Goal: Complete application form

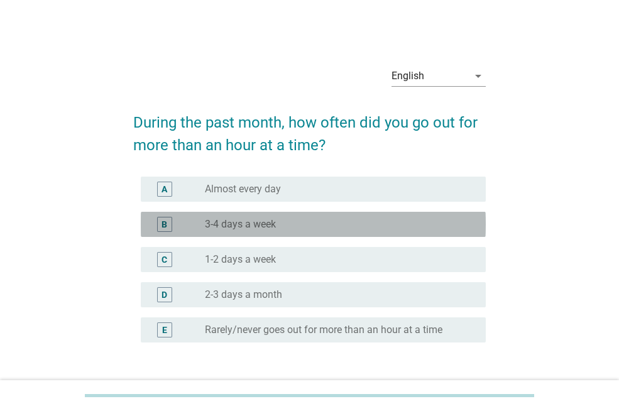
click at [235, 218] on label "3-4 days a week" at bounding box center [240, 224] width 71 height 13
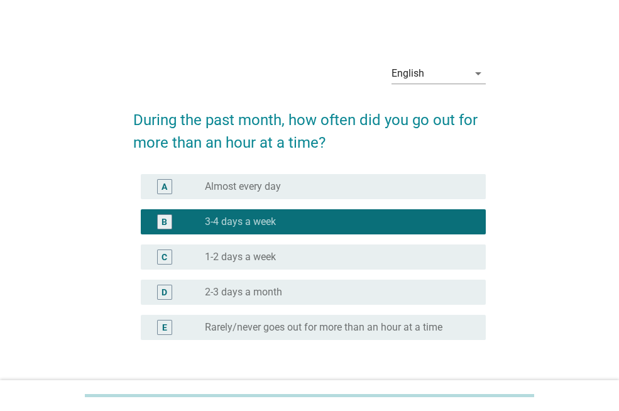
scroll to position [4, 0]
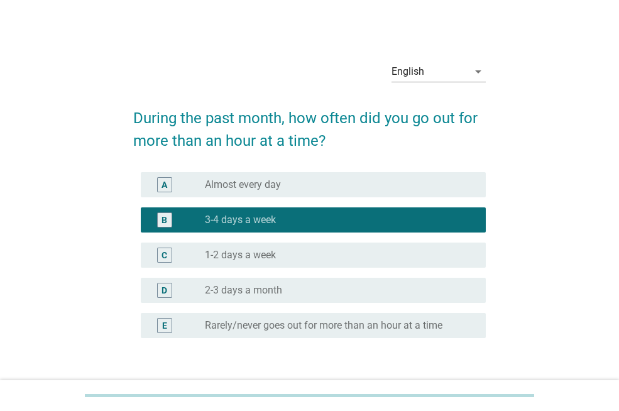
drag, startPoint x: 358, startPoint y: 165, endPoint x: 356, endPoint y: 178, distance: 13.9
click at [356, 178] on form "During the past month, how often did you go out for more than an hour at a time…" at bounding box center [309, 253] width 352 height 319
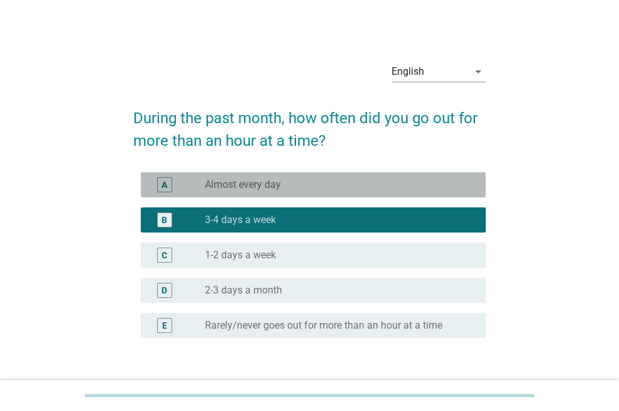
click at [356, 178] on div "radio_button_unchecked Almost every day" at bounding box center [335, 184] width 261 height 13
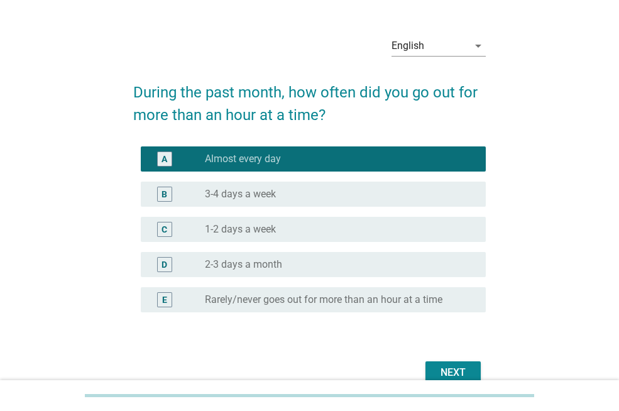
scroll to position [93, 0]
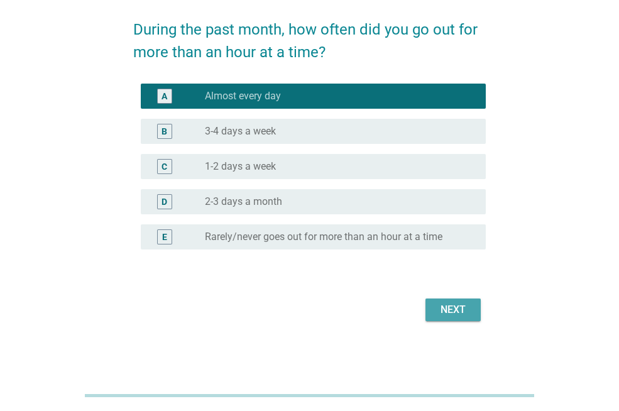
click at [448, 307] on div "Next" at bounding box center [452, 309] width 35 height 15
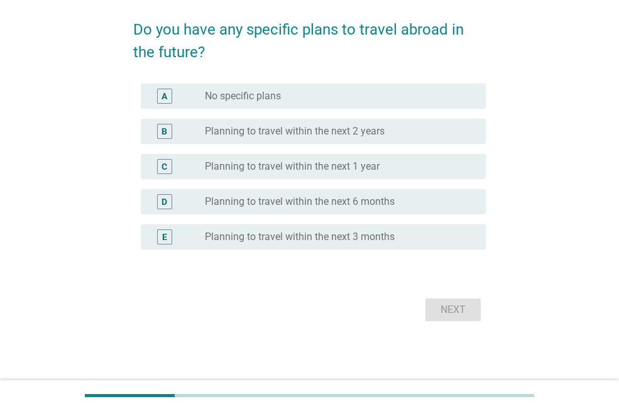
scroll to position [0, 0]
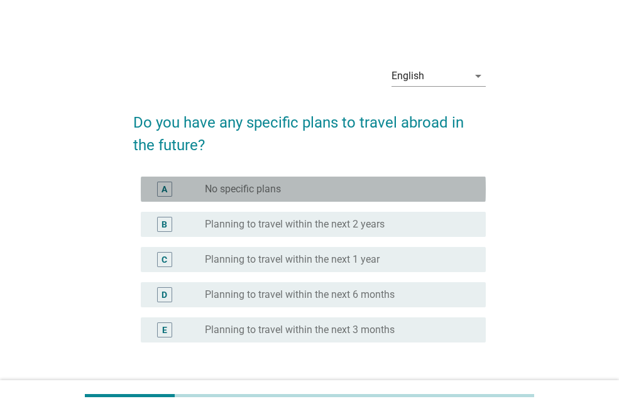
click at [239, 187] on label "No specific plans" at bounding box center [243, 189] width 76 height 13
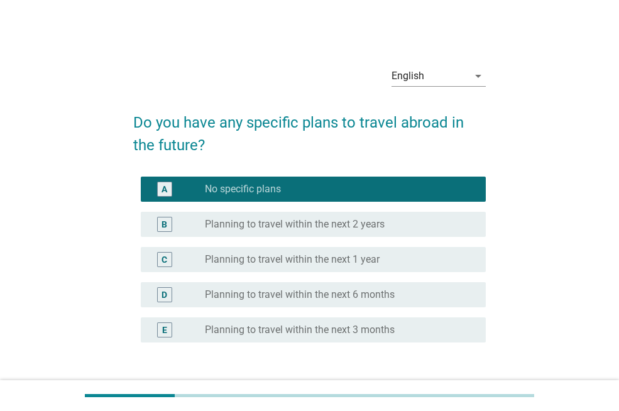
scroll to position [93, 0]
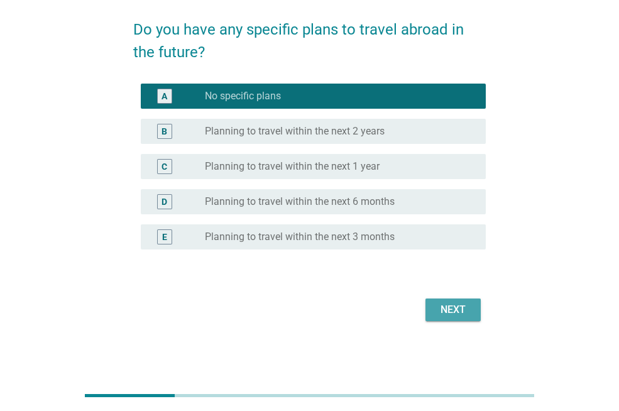
click at [453, 308] on div "Next" at bounding box center [452, 309] width 35 height 15
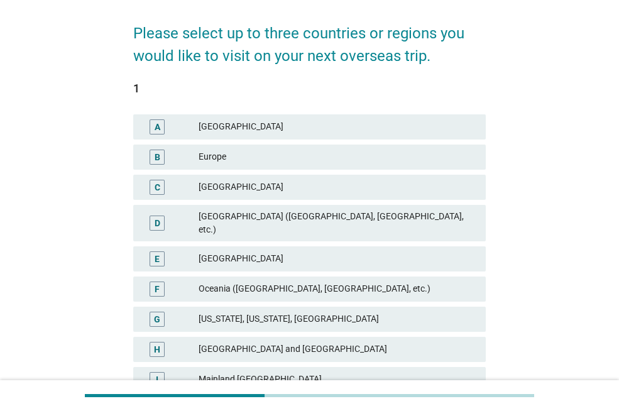
scroll to position [161, 0]
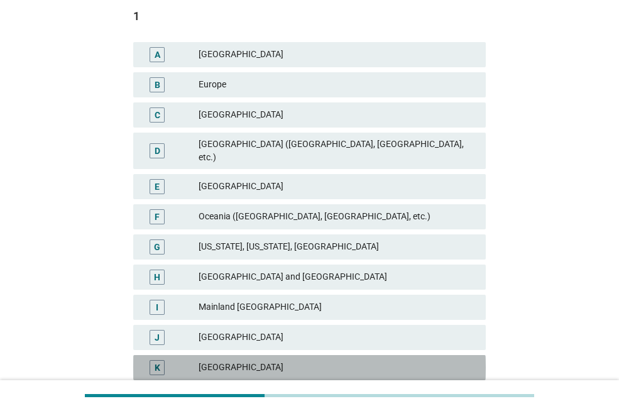
click at [199, 360] on div "[GEOGRAPHIC_DATA]" at bounding box center [336, 367] width 277 height 15
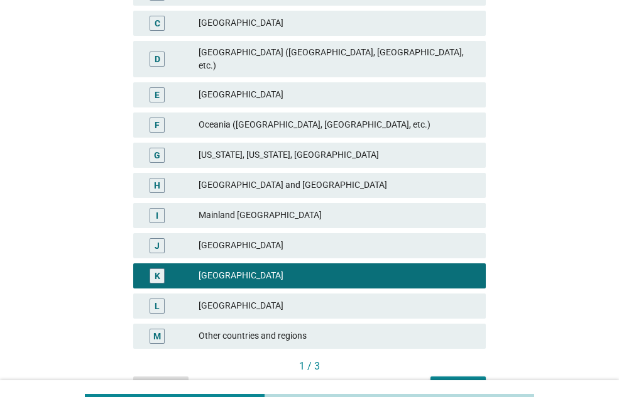
scroll to position [266, 0]
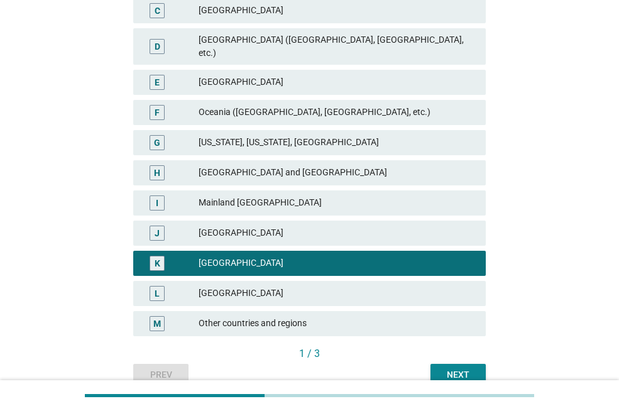
click at [224, 286] on div "[GEOGRAPHIC_DATA]" at bounding box center [336, 293] width 277 height 15
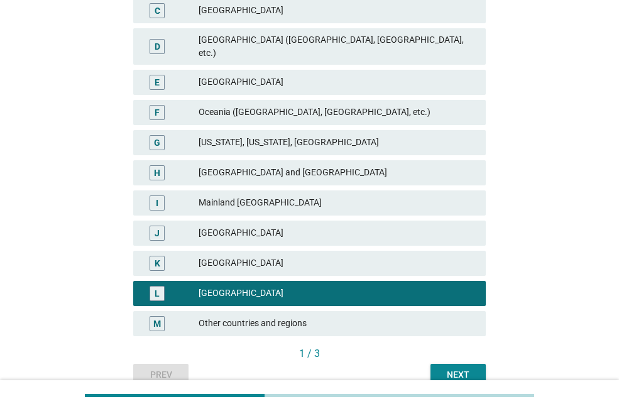
click at [227, 261] on div "K [GEOGRAPHIC_DATA]" at bounding box center [309, 263] width 352 height 25
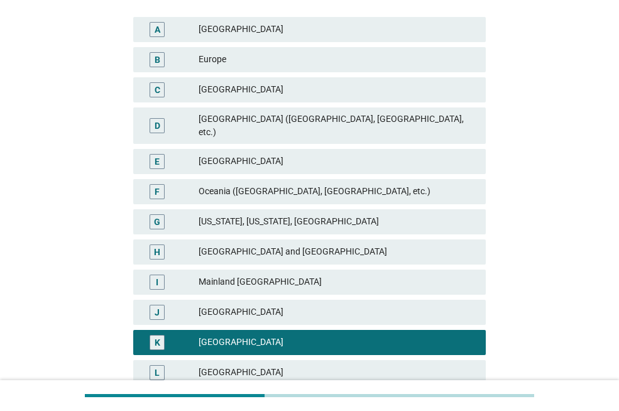
scroll to position [316, 0]
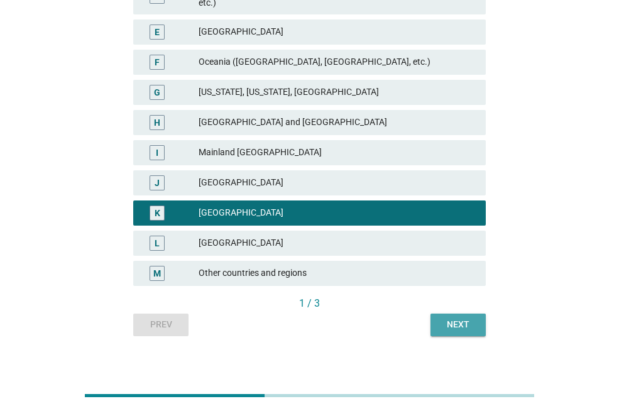
click at [452, 318] on div "Next" at bounding box center [457, 324] width 35 height 13
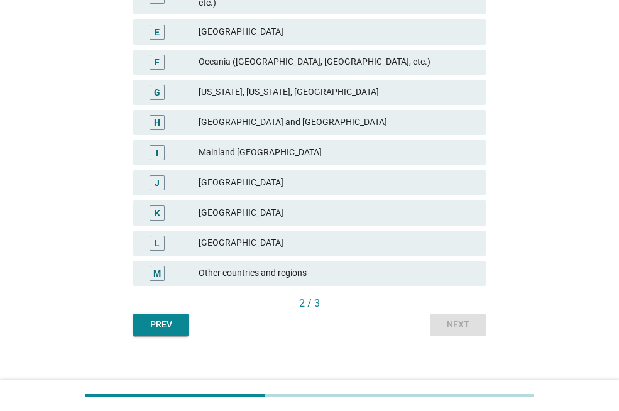
scroll to position [0, 0]
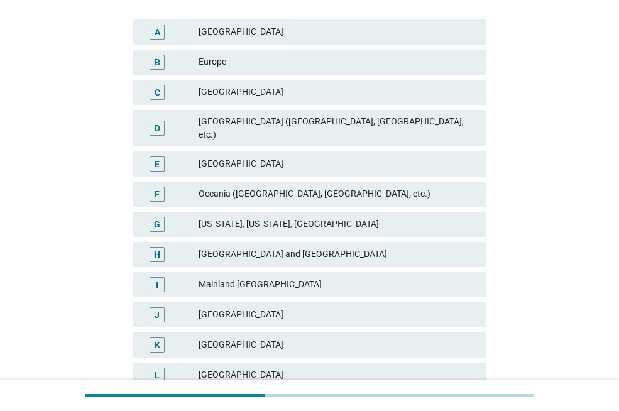
click at [446, 307] on div "[GEOGRAPHIC_DATA]" at bounding box center [336, 314] width 277 height 15
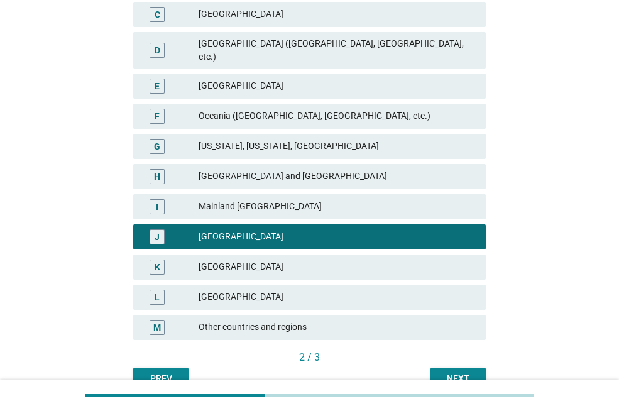
scroll to position [268, 0]
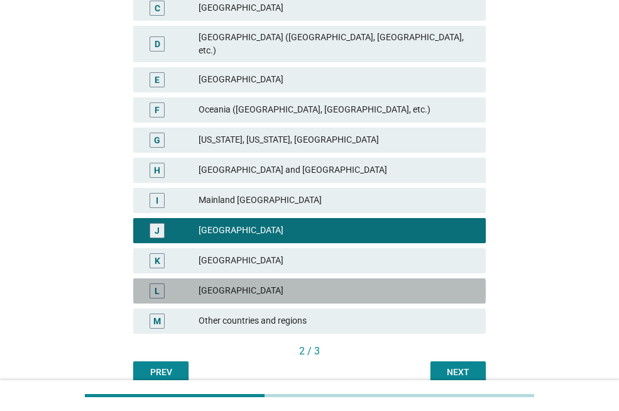
click at [375, 283] on div "[GEOGRAPHIC_DATA]" at bounding box center [336, 290] width 277 height 15
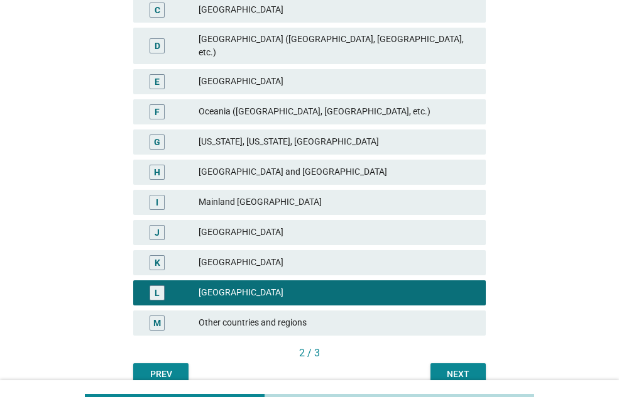
scroll to position [272, 0]
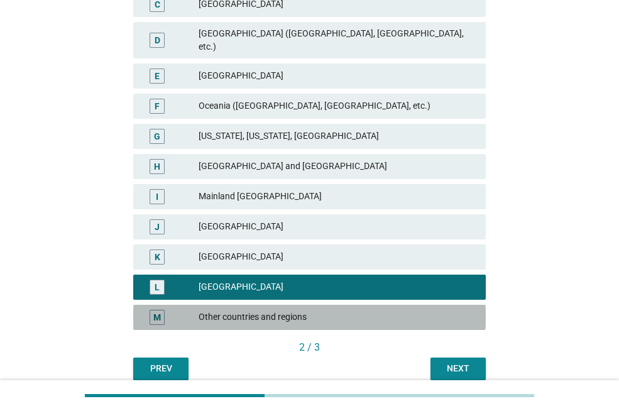
click at [413, 305] on div "M Other countries and regions" at bounding box center [309, 317] width 352 height 25
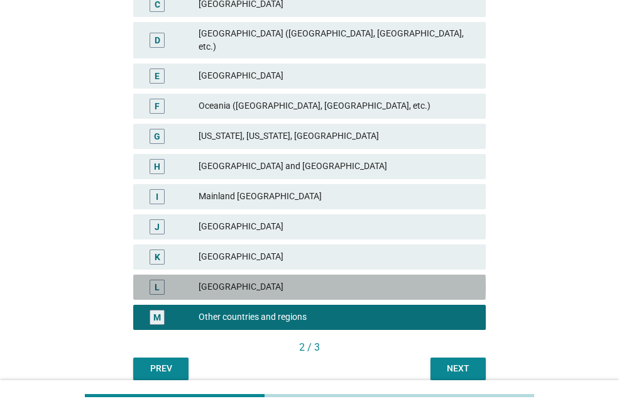
click at [413, 283] on div "[GEOGRAPHIC_DATA]" at bounding box center [336, 286] width 277 height 15
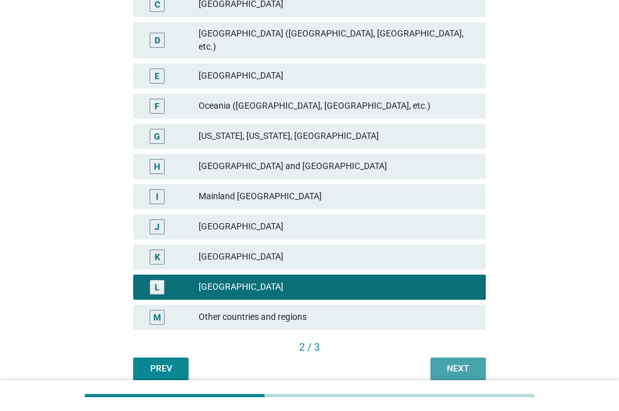
click at [437, 357] on button "Next" at bounding box center [457, 368] width 55 height 23
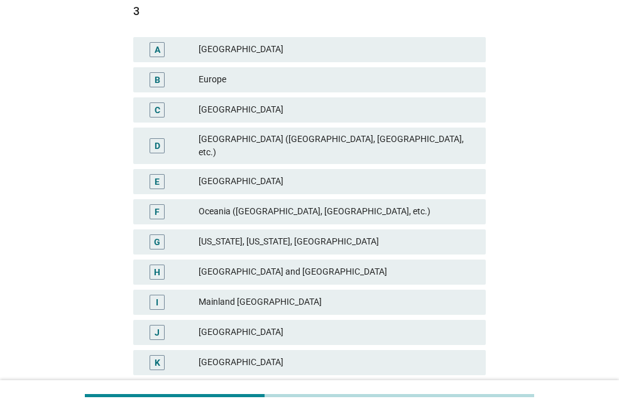
scroll to position [126, 0]
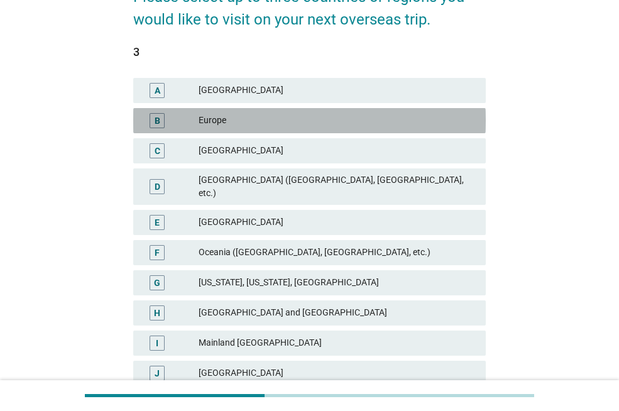
click at [254, 109] on div "B Europe" at bounding box center [309, 120] width 352 height 25
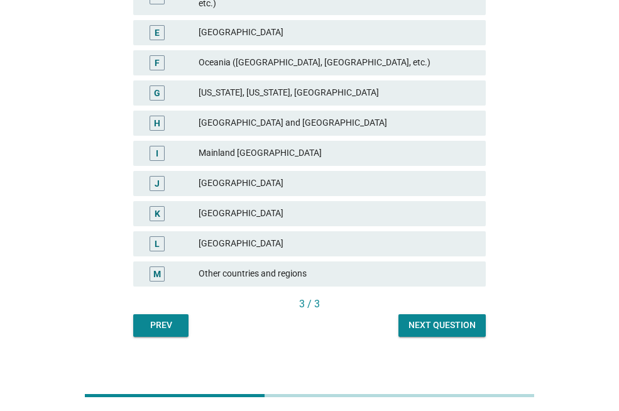
scroll to position [316, 0]
click at [406, 316] on button "Next question" at bounding box center [441, 324] width 87 height 23
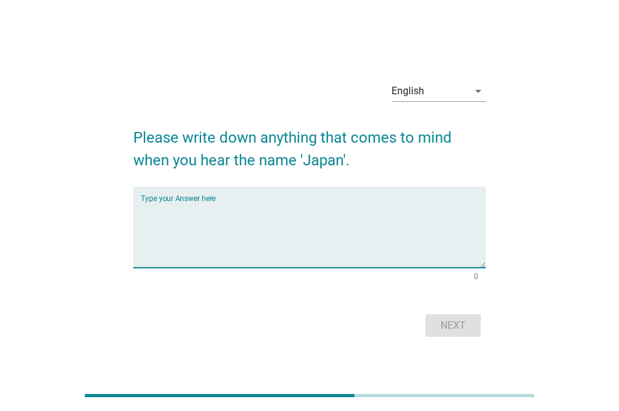
click at [367, 266] on textarea "Type your Answer here" at bounding box center [313, 235] width 345 height 66
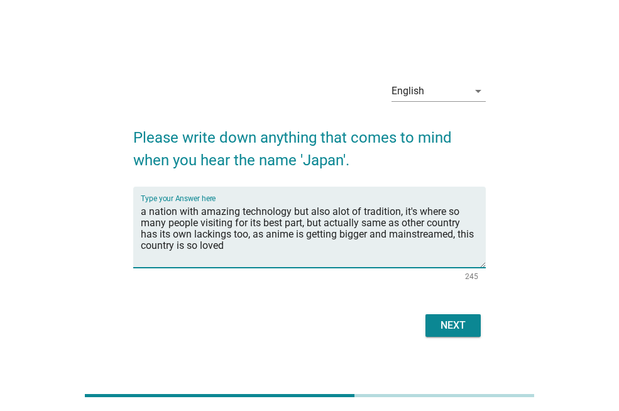
type textarea "a nation with amazing technology but also alot of tradition, it's where so many…"
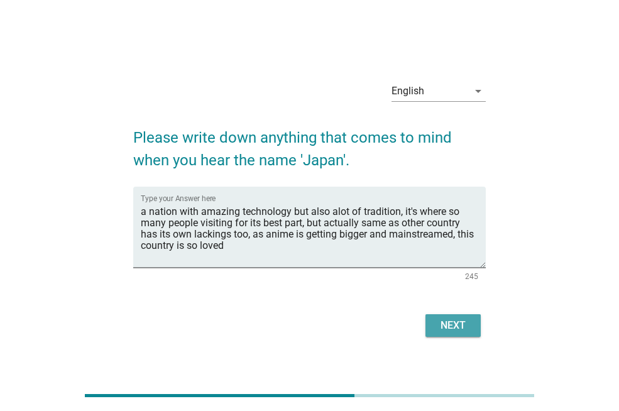
click at [467, 329] on div "Next" at bounding box center [452, 325] width 35 height 15
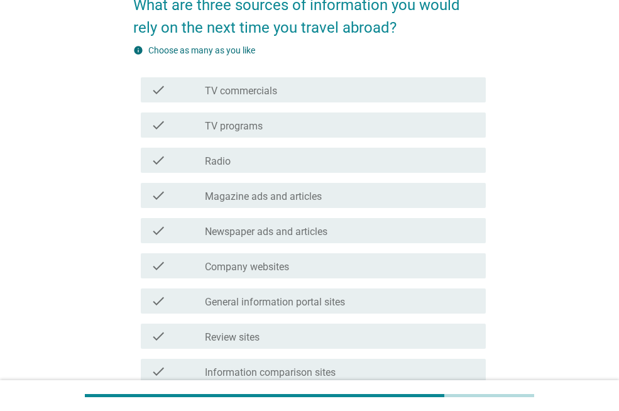
scroll to position [121, 0]
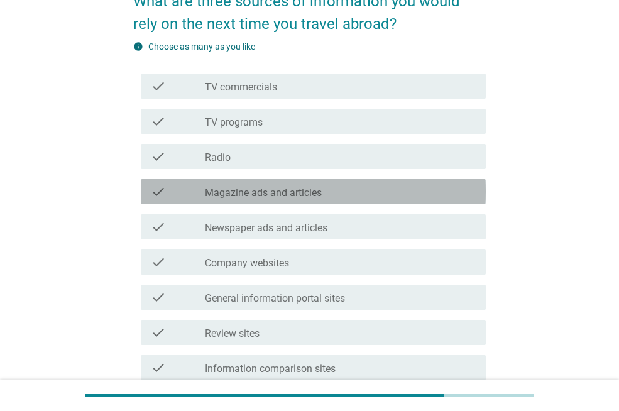
click at [207, 195] on label "Magazine ads and articles" at bounding box center [263, 193] width 117 height 13
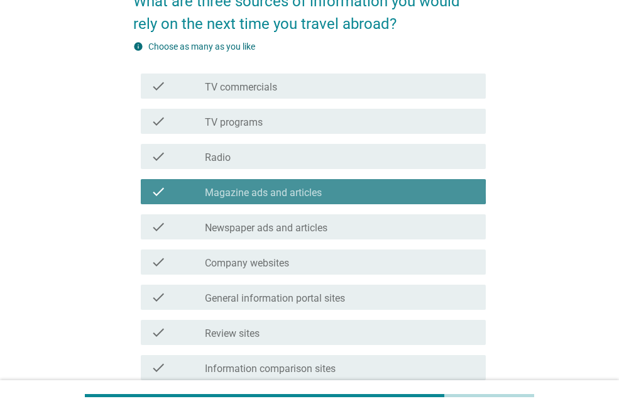
click at [207, 195] on label "Magazine ads and articles" at bounding box center [263, 193] width 117 height 13
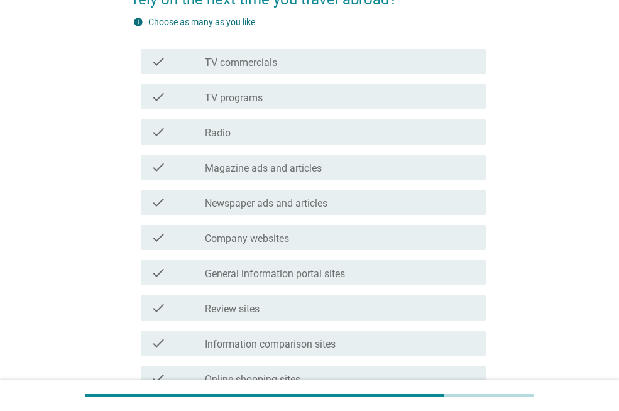
scroll to position [151, 0]
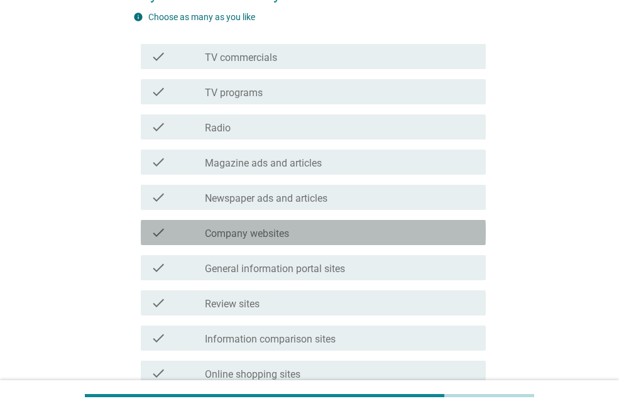
click at [182, 232] on div "check" at bounding box center [178, 232] width 54 height 15
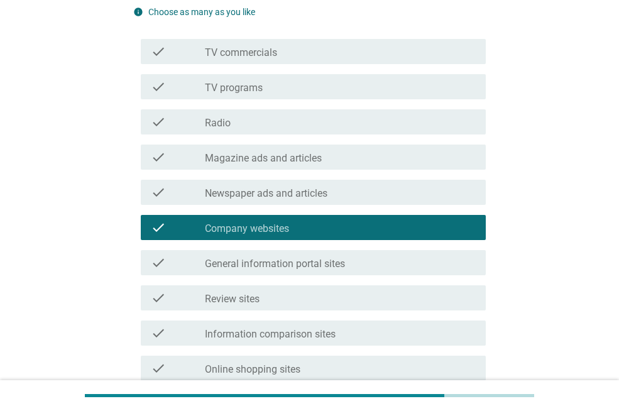
scroll to position [159, 0]
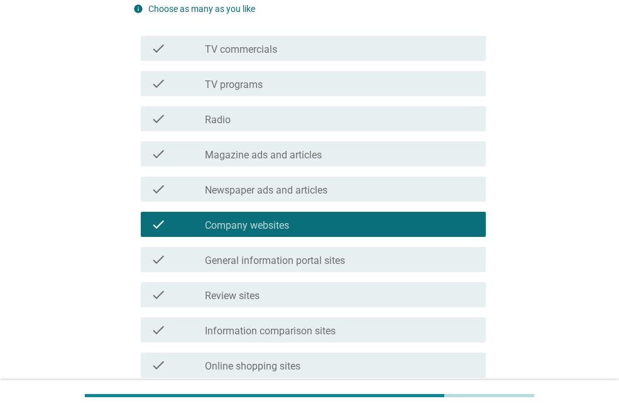
click at [182, 232] on div "check check_box_outline_blank Company websites" at bounding box center [313, 224] width 345 height 25
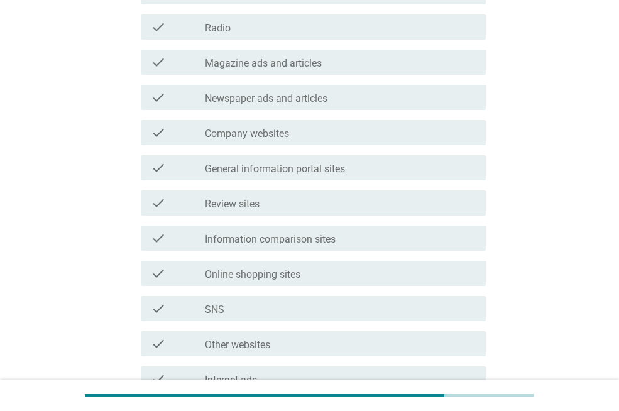
scroll to position [259, 0]
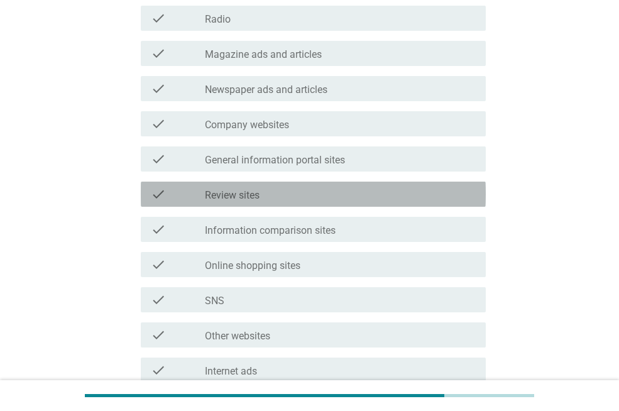
click at [190, 202] on div "check check_box_outline_blank Review sites" at bounding box center [313, 193] width 345 height 25
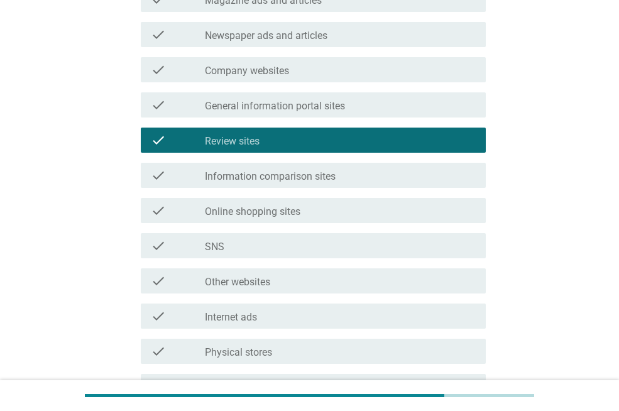
scroll to position [318, 0]
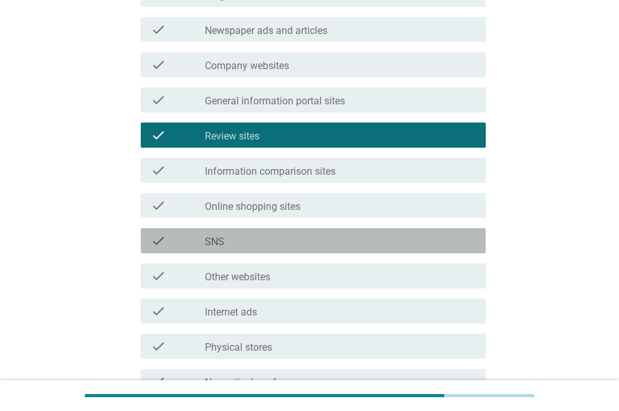
click at [190, 237] on div "check" at bounding box center [178, 240] width 54 height 15
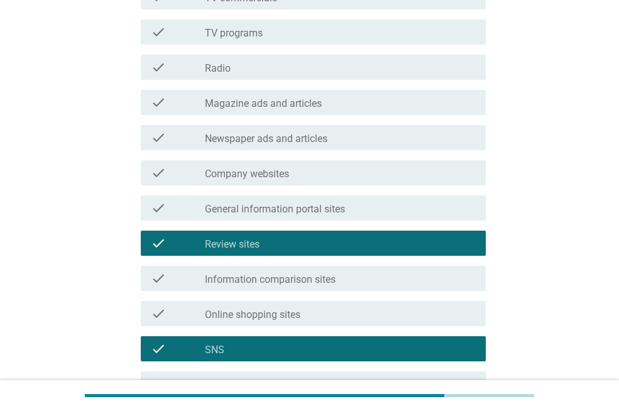
scroll to position [201, 0]
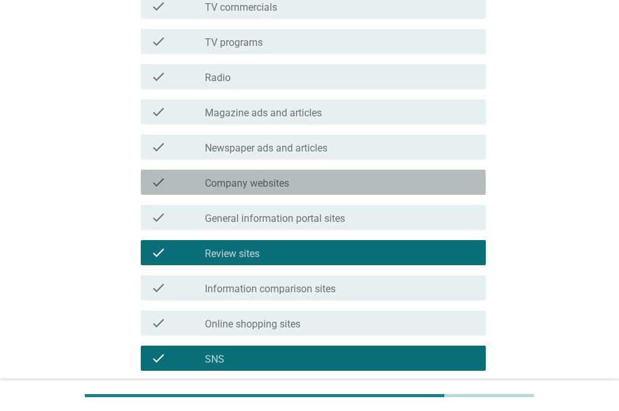
click at [217, 185] on label "Company websites" at bounding box center [247, 183] width 84 height 13
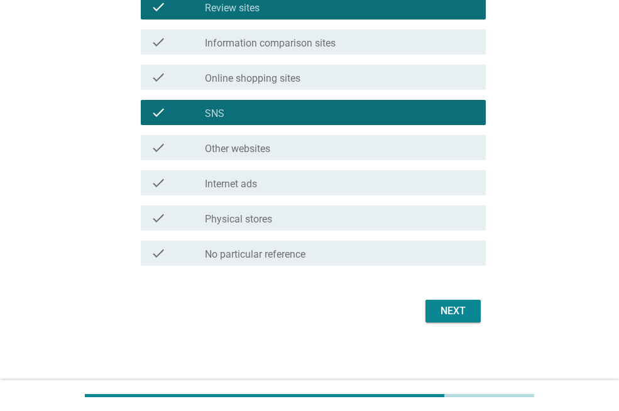
scroll to position [448, 0]
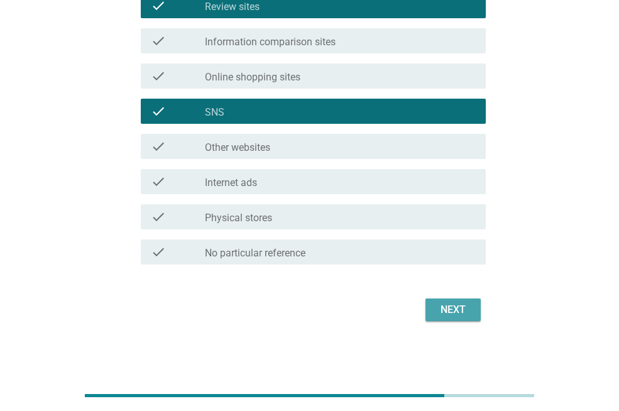
click at [445, 303] on div "Next" at bounding box center [452, 309] width 35 height 15
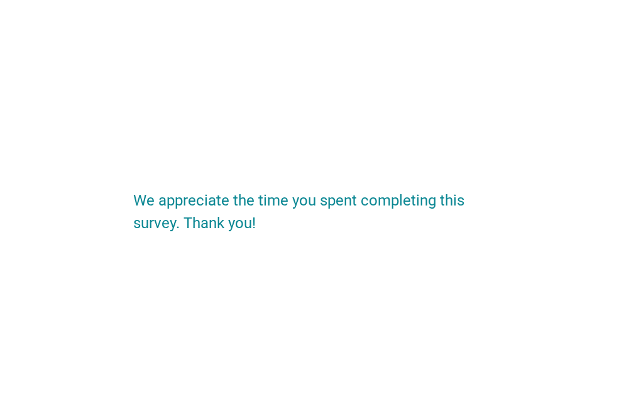
scroll to position [0, 0]
